Goal: Task Accomplishment & Management: Complete application form

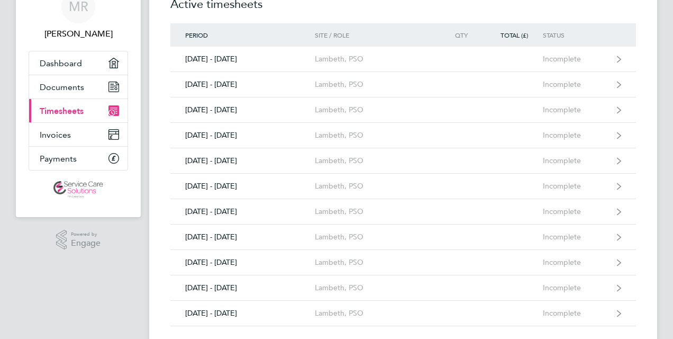
scroll to position [64, 0]
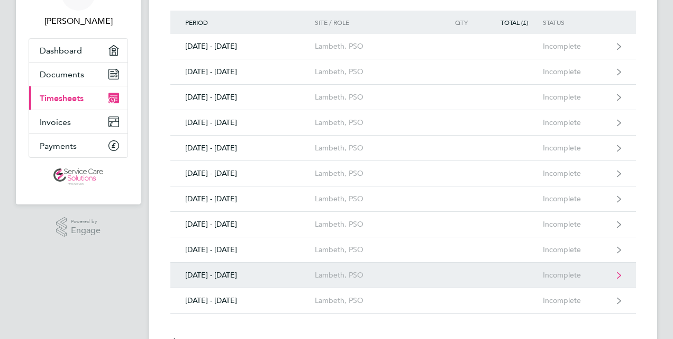
click at [342, 270] on div "Lambeth, PSO" at bounding box center [375, 274] width 121 height 9
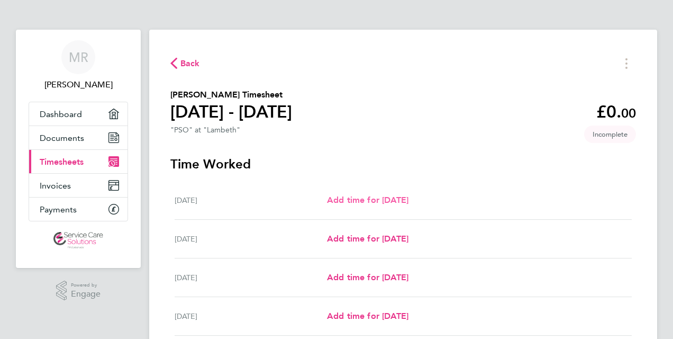
click at [346, 198] on span "Add time for [DATE]" at bounding box center [368, 200] width 82 height 10
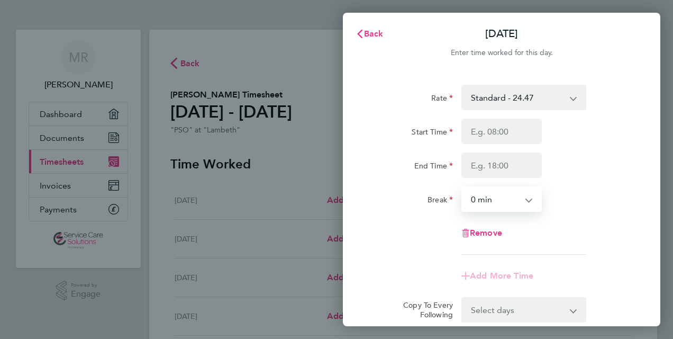
click at [491, 205] on select "0 min 15 min 30 min 45 min 60 min 75 min 90 min" at bounding box center [496, 198] width 66 height 23
select select "30"
click at [463, 187] on select "0 min 15 min 30 min 45 min 60 min 75 min 90 min" at bounding box center [496, 198] width 66 height 23
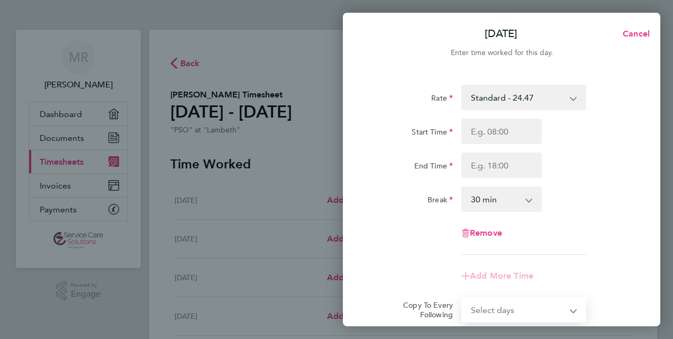
click at [572, 311] on select "Select days Day Weekday (Mon-Fri) Weekend (Sat-Sun) [DATE] [DATE] [DATE] [DATE]…" at bounding box center [518, 309] width 111 height 23
select select "WEEKDAY"
click at [463, 298] on select "Select days Day Weekday (Mon-Fri) Weekend (Sat-Sun) [DATE] [DATE] [DATE] [DATE]…" at bounding box center [518, 309] width 111 height 23
select select "[DATE]"
click at [606, 258] on app-timesheet-line-form-group "Rate Standard - 24.47 Start Time End Time Break 0 min 15 min 30 min 45 min 60 m…" at bounding box center [502, 187] width 258 height 204
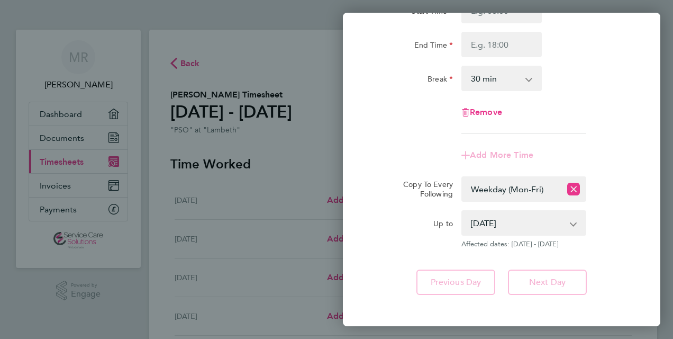
scroll to position [169, 0]
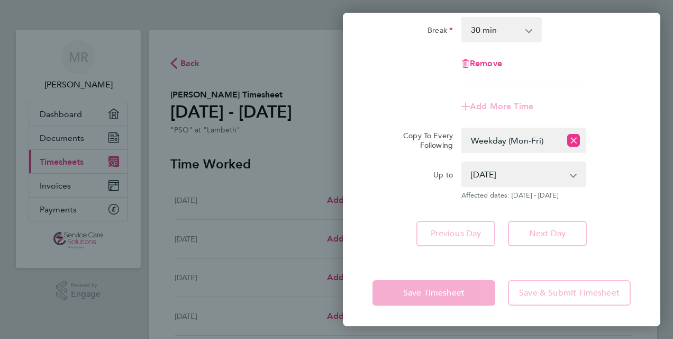
click at [430, 203] on div "Rate Standard - 24.47 Start Time End Time Break 0 min 15 min 30 min 45 min 60 m…" at bounding box center [502, 81] width 318 height 356
click at [575, 52] on div "Remove" at bounding box center [501, 63] width 267 height 25
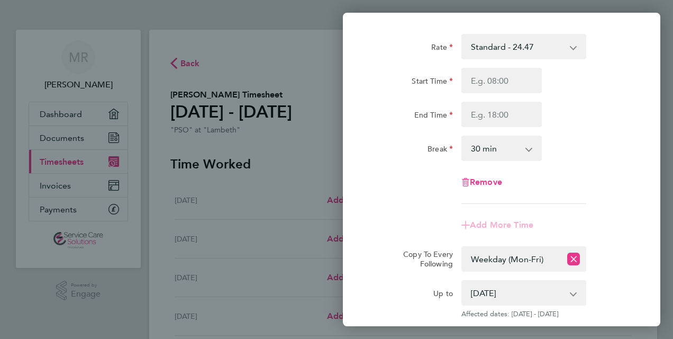
scroll to position [0, 0]
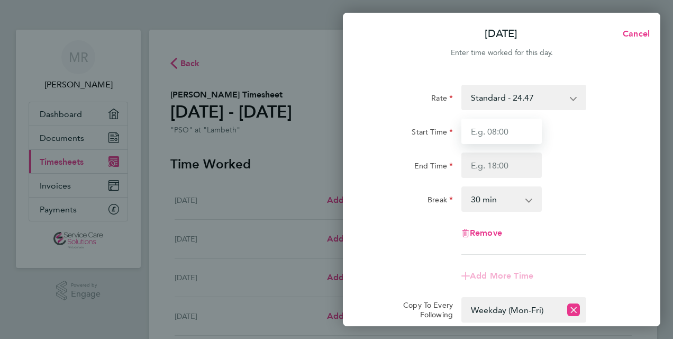
click at [507, 136] on input "Start Time" at bounding box center [502, 131] width 80 height 25
type input "08:00"
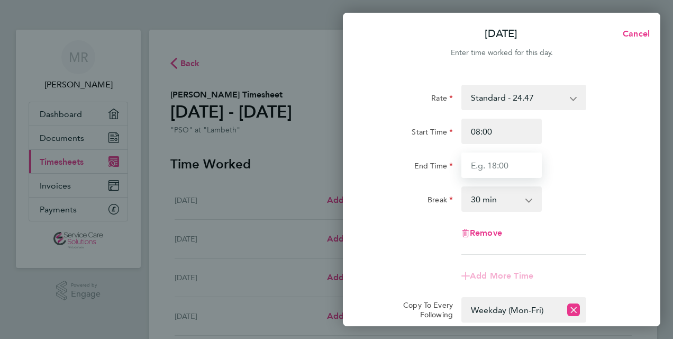
type input "16:00"
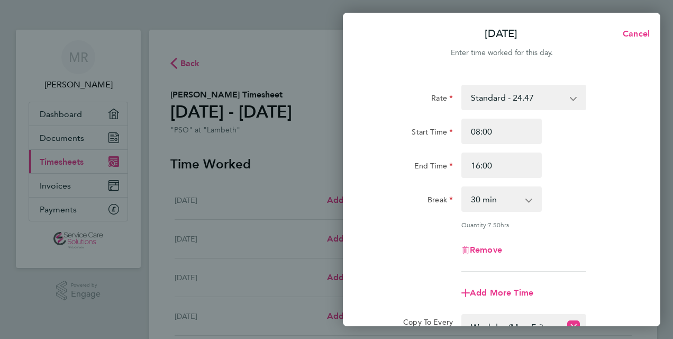
click at [567, 250] on div "Remove" at bounding box center [501, 249] width 267 height 25
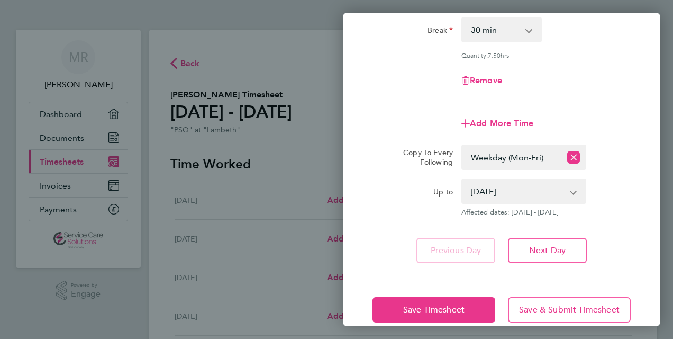
scroll to position [186, 0]
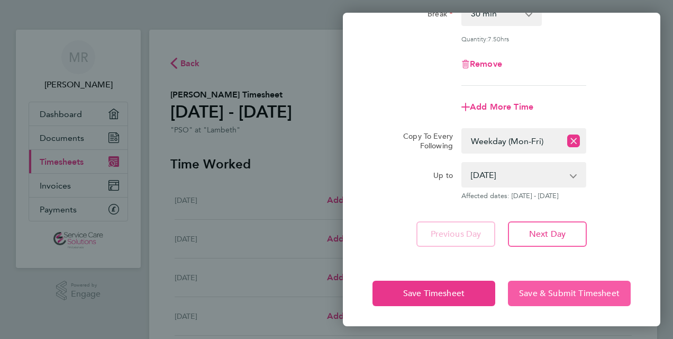
click at [568, 294] on span "Save & Submit Timesheet" at bounding box center [569, 293] width 101 height 11
